Goal: Information Seeking & Learning: Understand process/instructions

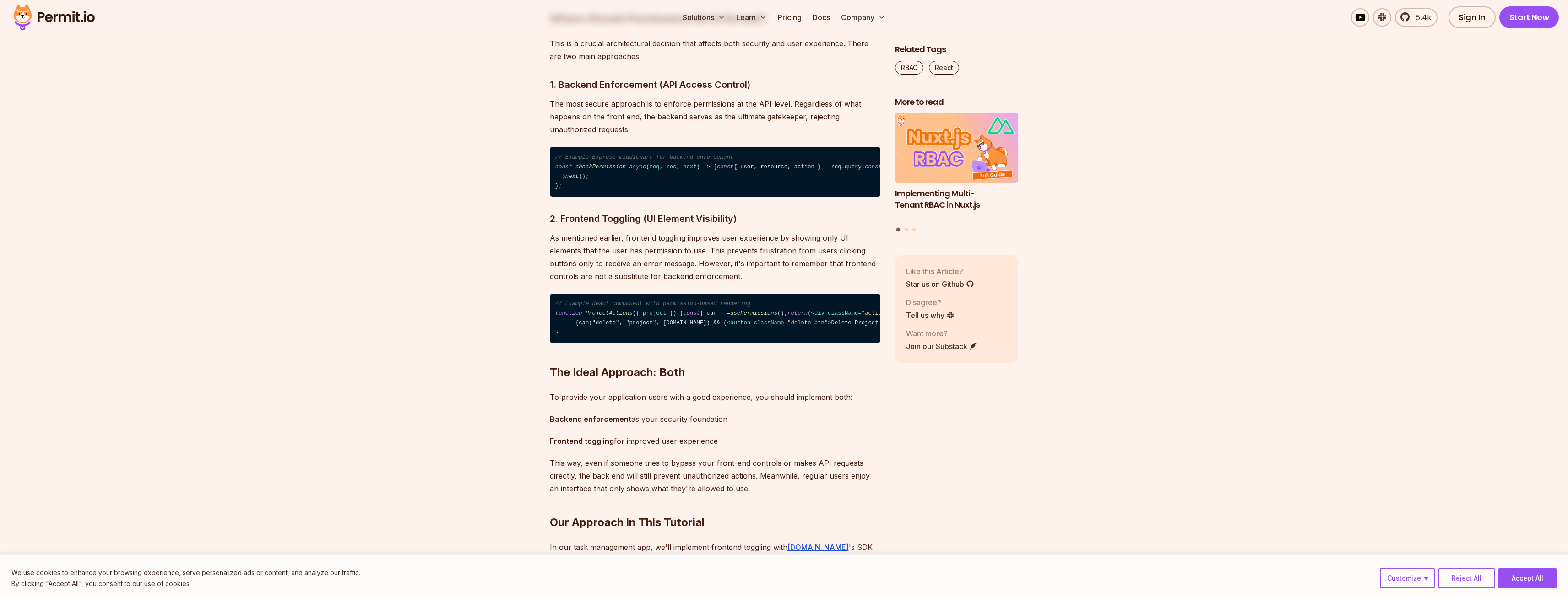
scroll to position [1465, 0]
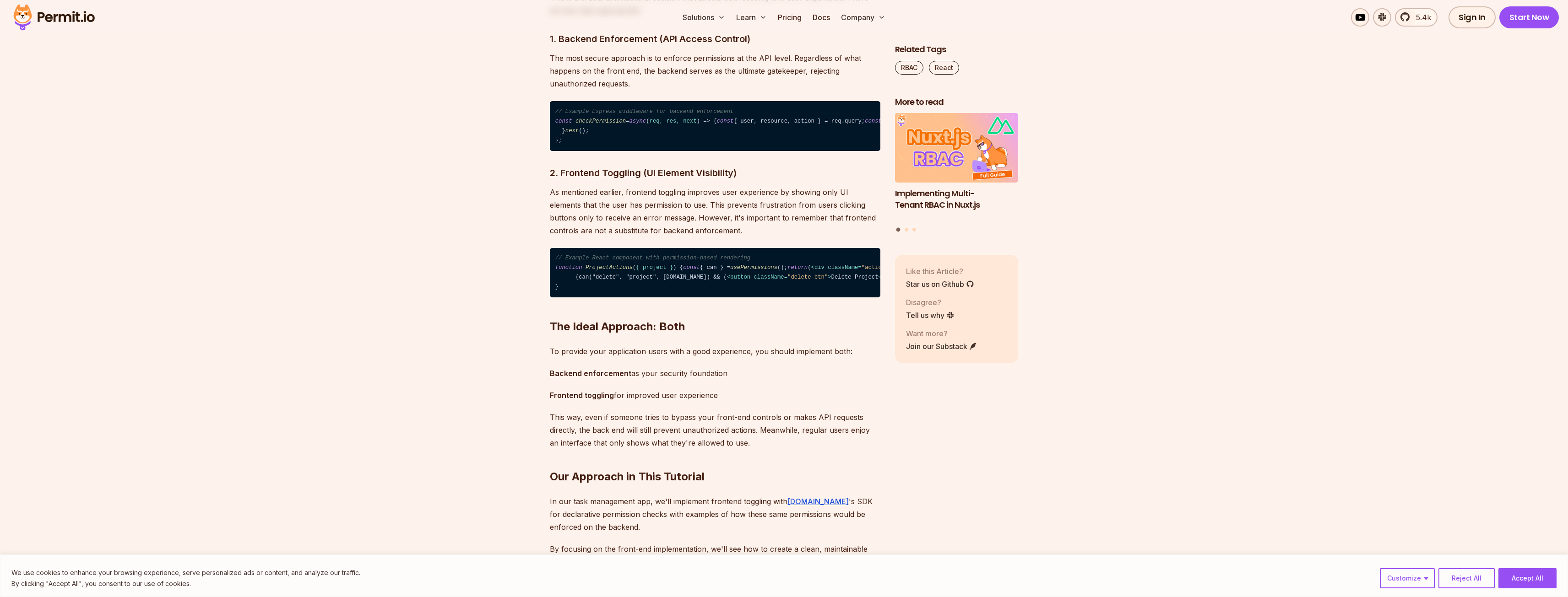
click at [959, 125] on span "check" at bounding box center [968, 121] width 17 height 7
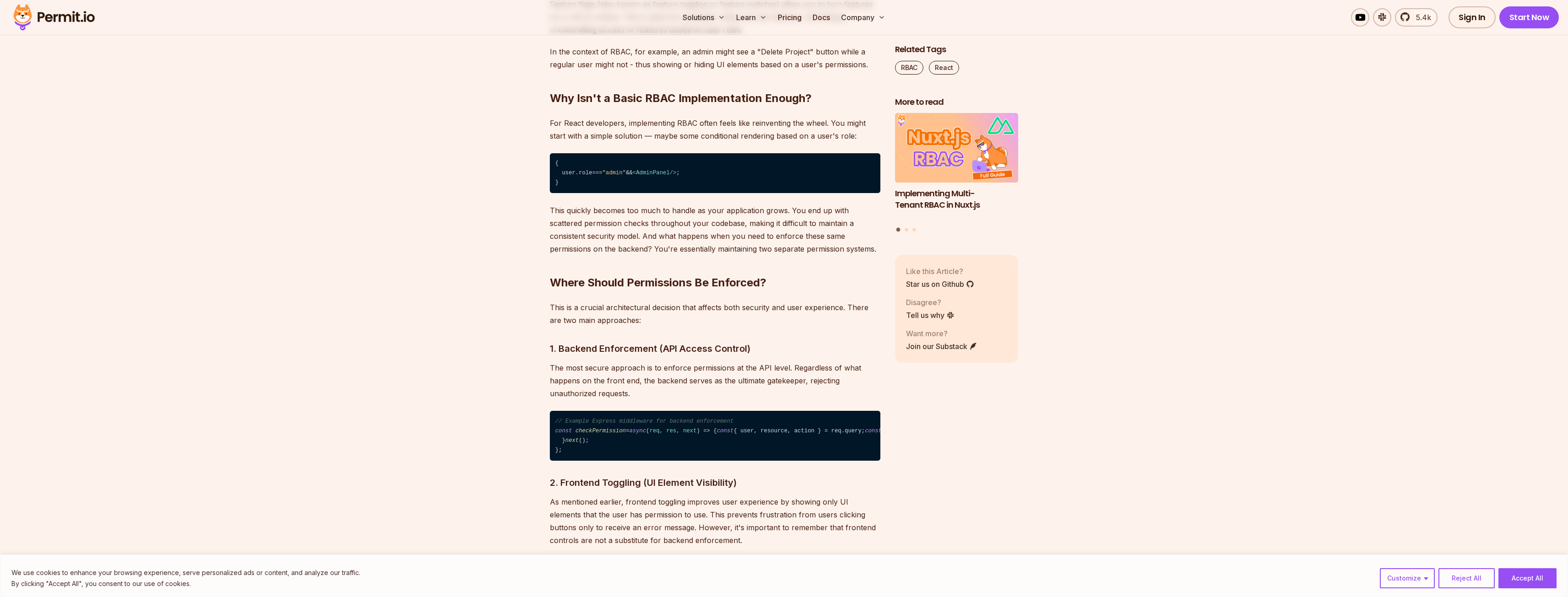
scroll to position [1430, 0]
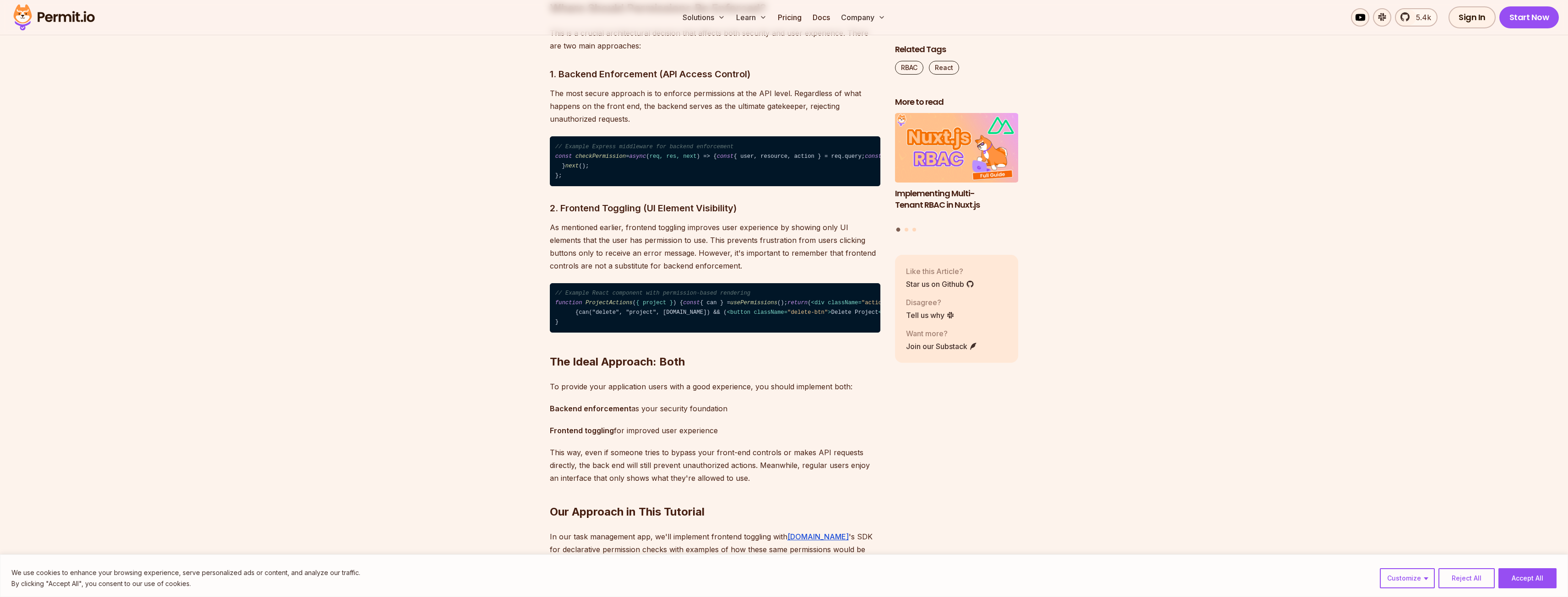
click at [653, 186] on code "// Example Express middleware for backend enforcement const checkPermission = a…" at bounding box center [715, 161] width 331 height 50
click at [645, 186] on code "// Example Express middleware for backend enforcement const checkPermission = a…" at bounding box center [715, 161] width 331 height 50
copy code "permit"
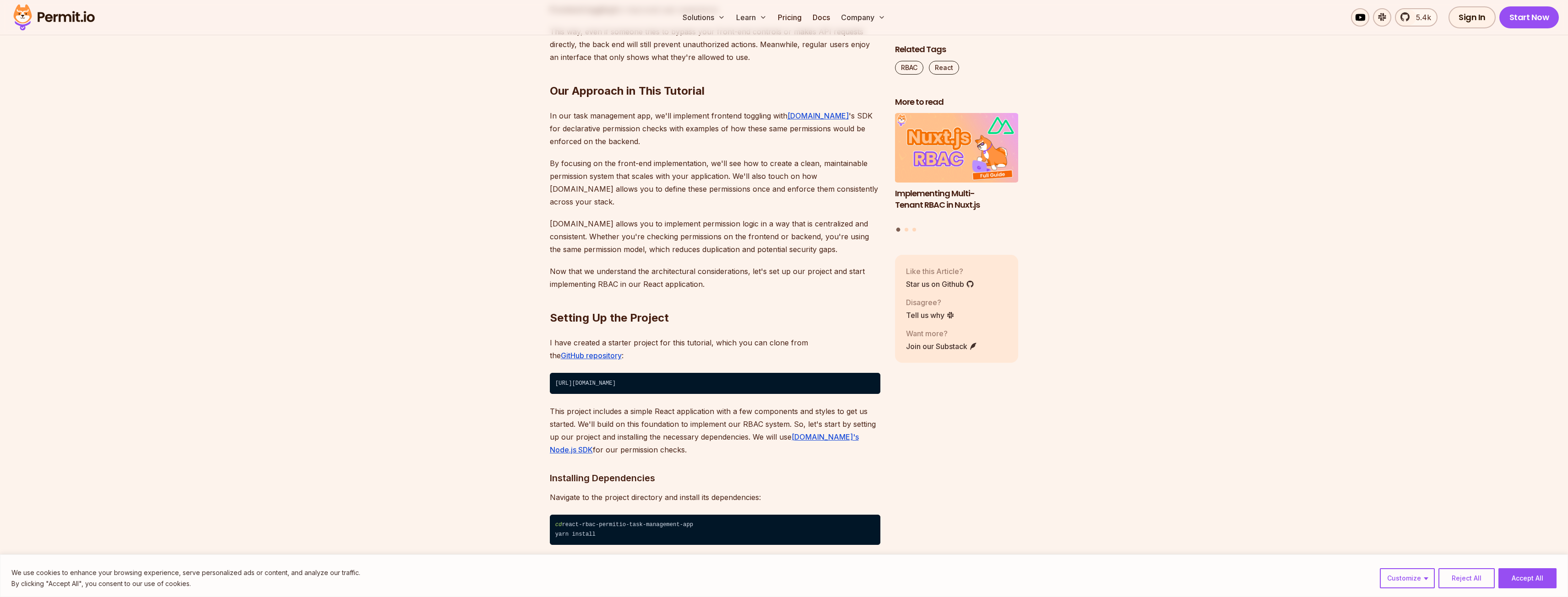
click at [811, 148] on p "In our task management app, we'll implement frontend toggling with Permit.io 's…" at bounding box center [715, 129] width 331 height 38
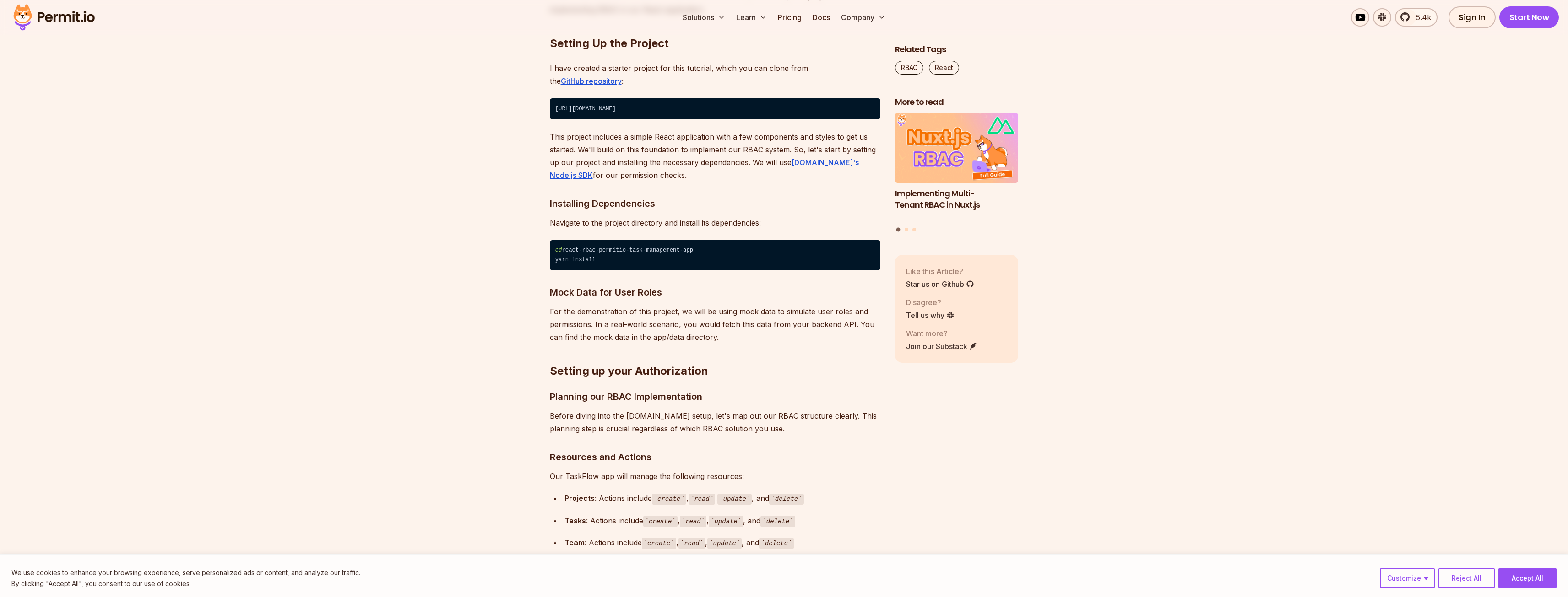
scroll to position [2171, 0]
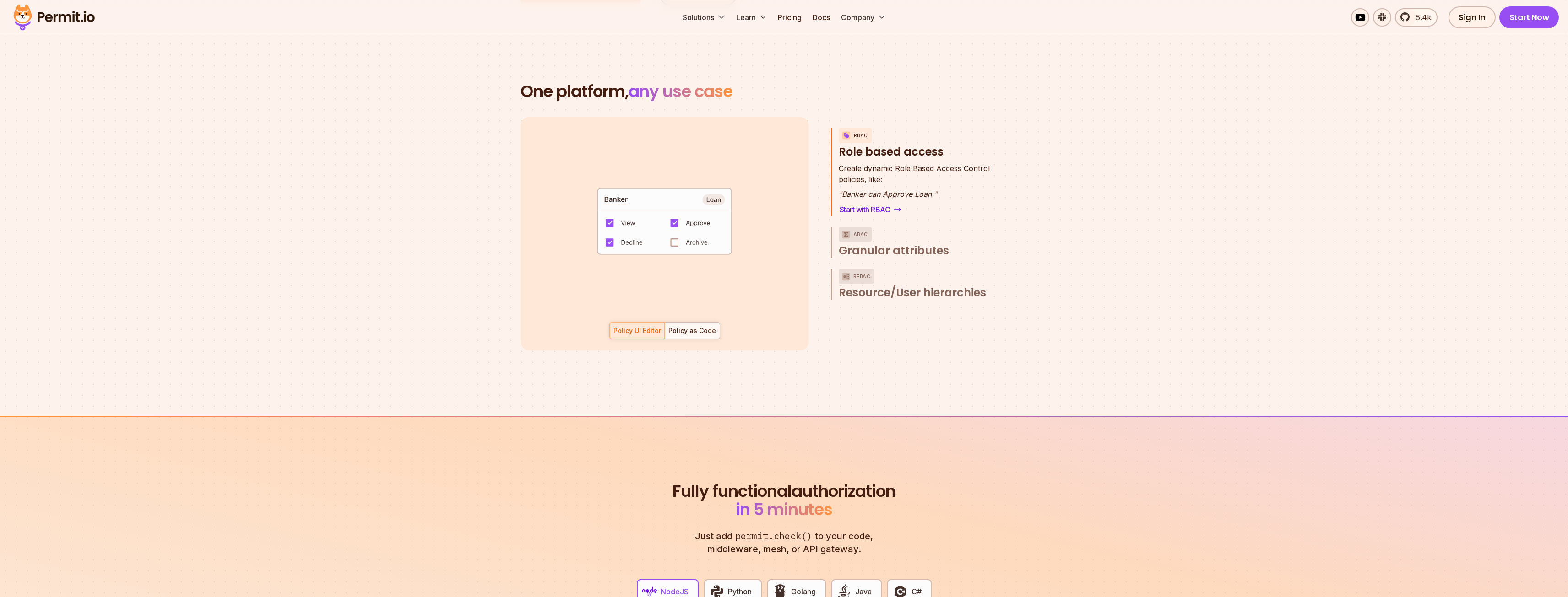
scroll to position [1556, 0]
